Goal: Information Seeking & Learning: Learn about a topic

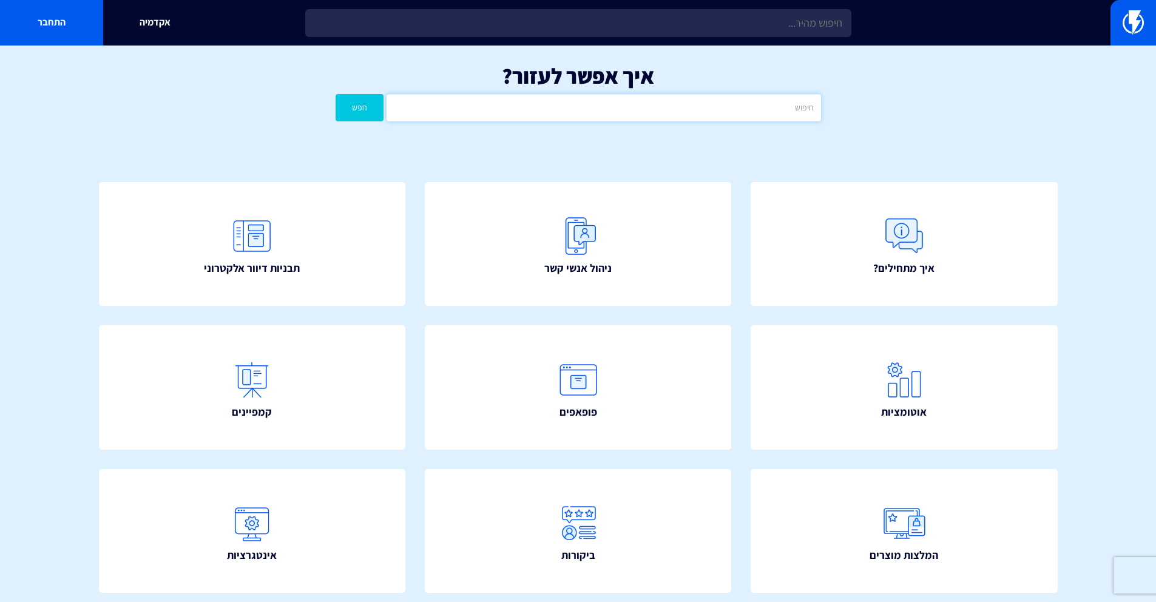
click at [655, 108] on input "text" at bounding box center [603, 107] width 434 height 27
type input "שיתוף"
click at [335, 94] on button "חפש" at bounding box center [359, 107] width 49 height 27
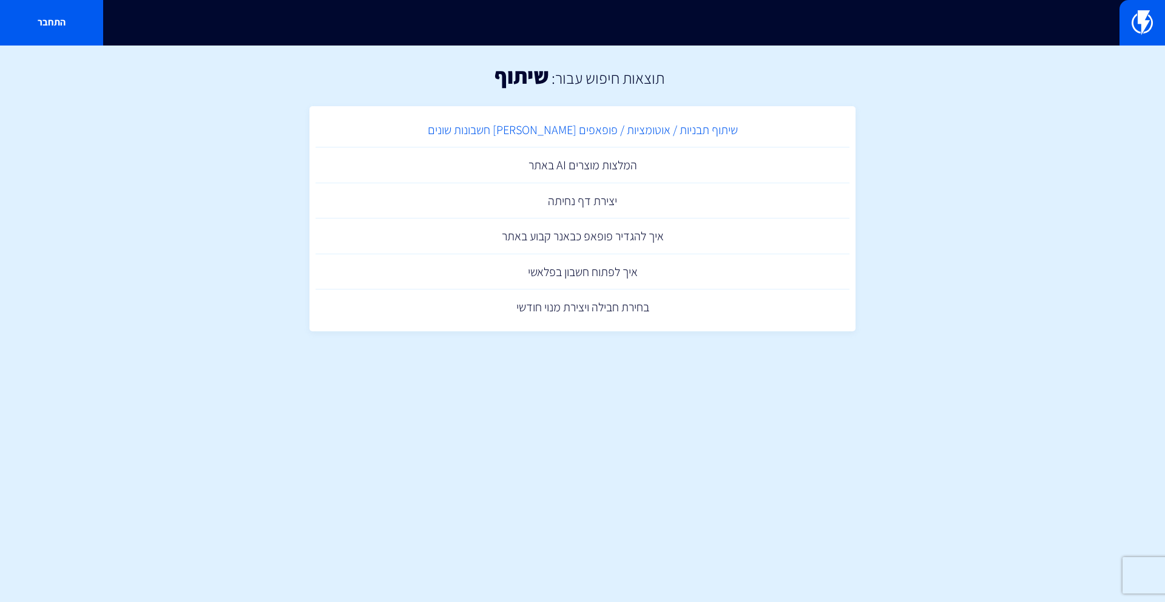
click at [621, 128] on link "שיתוף תבניות / אוטומציות / פופאפים בין חשבונות שונים" at bounding box center [582, 130] width 534 height 36
